Goal: Information Seeking & Learning: Compare options

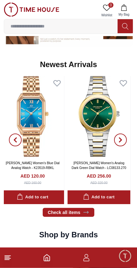
scroll to position [312, 0]
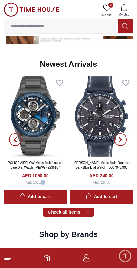
click at [47, 142] on img at bounding box center [35, 116] width 63 height 81
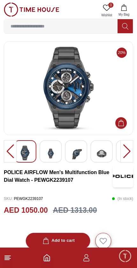
click at [17, 260] on footer at bounding box center [68, 258] width 137 height 20
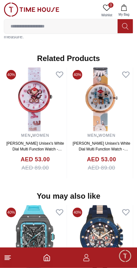
scroll to position [527, 0]
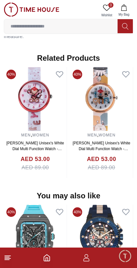
click at [47, 257] on icon "Home" at bounding box center [47, 258] width 8 height 8
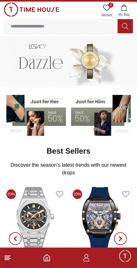
click at [86, 259] on icon "button" at bounding box center [86, 259] width 6 height 3
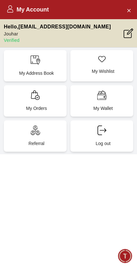
click at [7, 35] on p "Jouhar" at bounding box center [57, 34] width 107 height 6
click at [126, 13] on button "Close Account" at bounding box center [129, 10] width 10 height 10
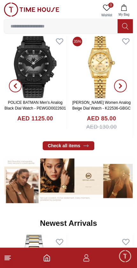
scroll to position [149, 0]
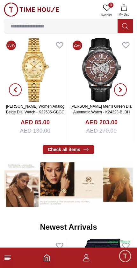
click at [87, 32] on input at bounding box center [61, 26] width 114 height 13
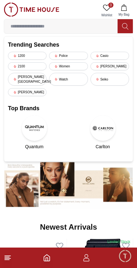
scroll to position [69, 0]
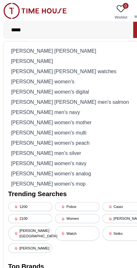
type input "*****"
click at [12, 54] on div "[PERSON_NAME]" at bounding box center [68, 53] width 121 height 9
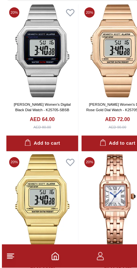
scroll to position [29, 0]
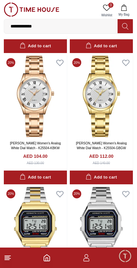
click at [81, 23] on input "**********" at bounding box center [61, 26] width 114 height 13
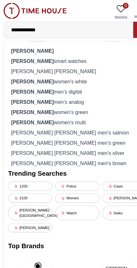
click at [17, 91] on strong "[PERSON_NAME]" at bounding box center [29, 89] width 37 height 5
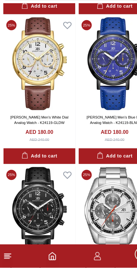
scroll to position [3691, 0]
click at [46, 258] on polyline "Home" at bounding box center [47, 259] width 2 height 3
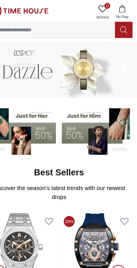
click at [11, 23] on input at bounding box center [61, 26] width 114 height 13
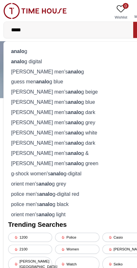
type input "*****"
click at [14, 62] on div "[PERSON_NAME] men's analo g" at bounding box center [68, 62] width 121 height 9
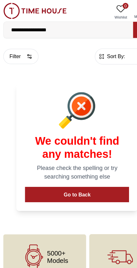
click at [53, 27] on input "**********" at bounding box center [61, 26] width 114 height 13
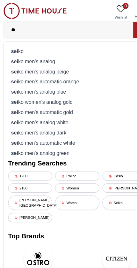
type input "*"
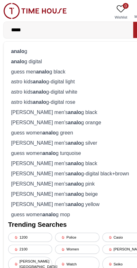
type input "*****"
click at [11, 42] on div "analo g" at bounding box center [68, 44] width 121 height 9
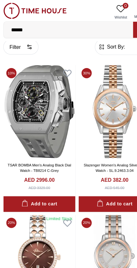
scroll to position [8, 0]
click at [98, 42] on span "Sort By:" at bounding box center [102, 41] width 17 height 6
click at [98, 41] on span "Sort By:" at bounding box center [102, 41] width 17 height 6
click at [18, 42] on button "Filter" at bounding box center [19, 41] width 31 height 13
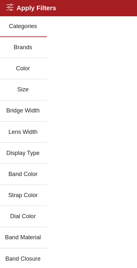
click at [13, 23] on button "Categories" at bounding box center [21, 23] width 42 height 19
click at [6, 7] on icon at bounding box center [9, 6] width 6 height 6
click at [9, 9] on icon at bounding box center [9, 6] width 6 height 6
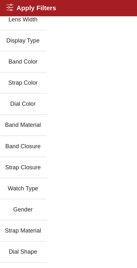
scroll to position [99, 0]
click at [10, 5] on icon at bounding box center [9, 6] width 6 height 6
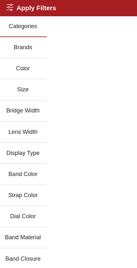
scroll to position [0, 0]
click at [14, 25] on button "Categories" at bounding box center [21, 23] width 42 height 19
click at [15, 40] on button "Brands" at bounding box center [21, 42] width 42 height 19
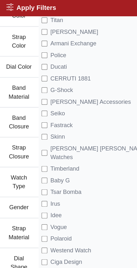
scroll to position [174, 0]
